Goal: Use online tool/utility

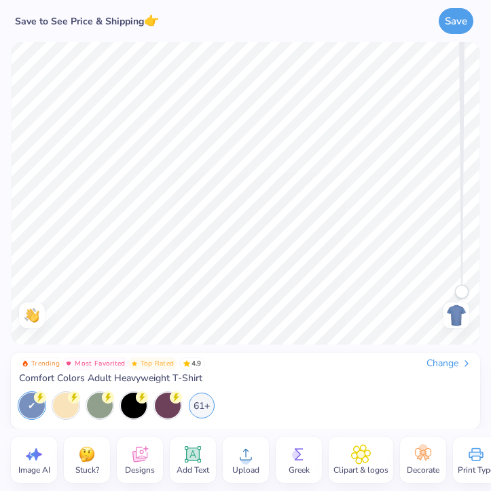
click at [50, 463] on div "Image AI" at bounding box center [34, 460] width 46 height 46
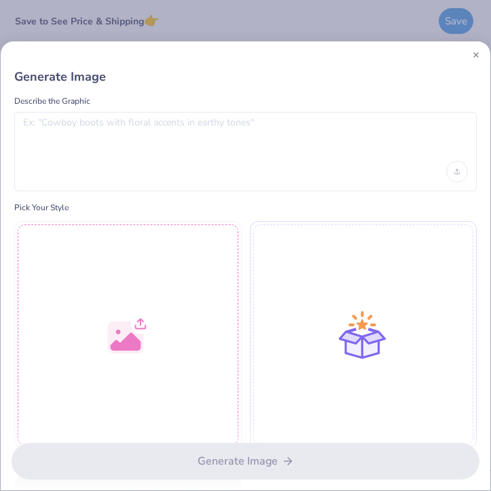
click at [98, 157] on div at bounding box center [245, 151] width 462 height 79
click at [98, 155] on div at bounding box center [245, 151] width 462 height 79
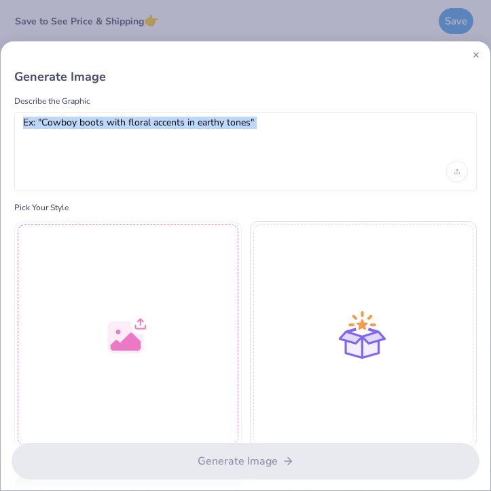
click at [98, 155] on div at bounding box center [245, 151] width 462 height 79
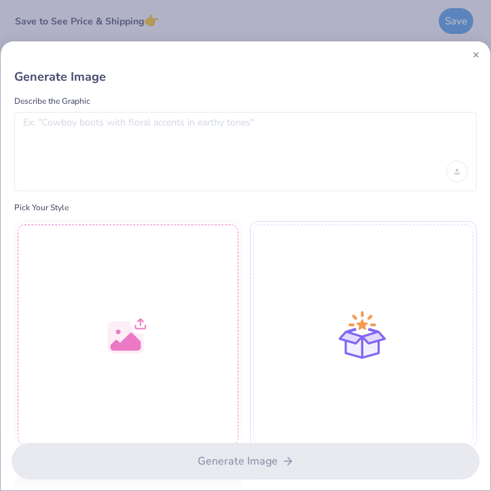
click at [143, 156] on div at bounding box center [245, 151] width 462 height 79
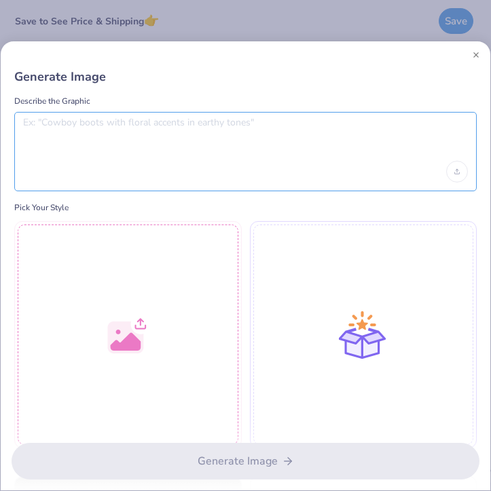
click at [176, 134] on textarea at bounding box center [245, 134] width 445 height 34
paste textarea "create a tshirt design with the following: 80s college-team look: “Adult Gymnas…"
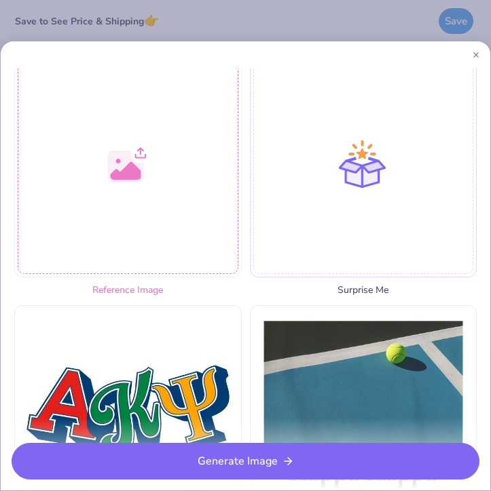
scroll to position [189, 0]
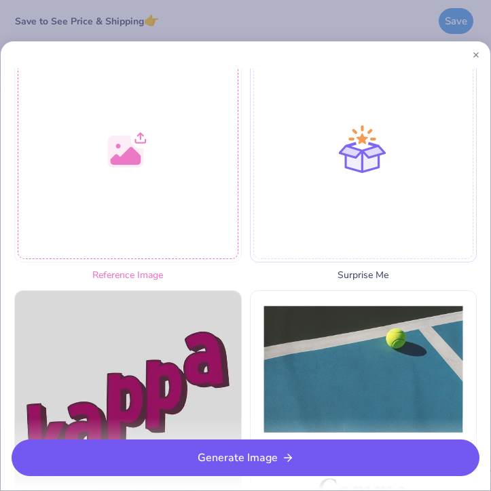
type textarea "create a tshirt design with the following: 80s college-team look: “Adult Gymnas…"
click at [174, 454] on button "Generate Image" at bounding box center [246, 458] width 468 height 37
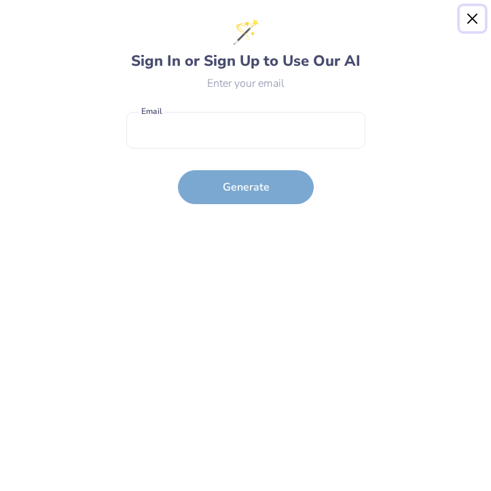
click at [473, 25] on button "Close" at bounding box center [472, 19] width 26 height 26
